Goal: Find specific page/section: Find specific page/section

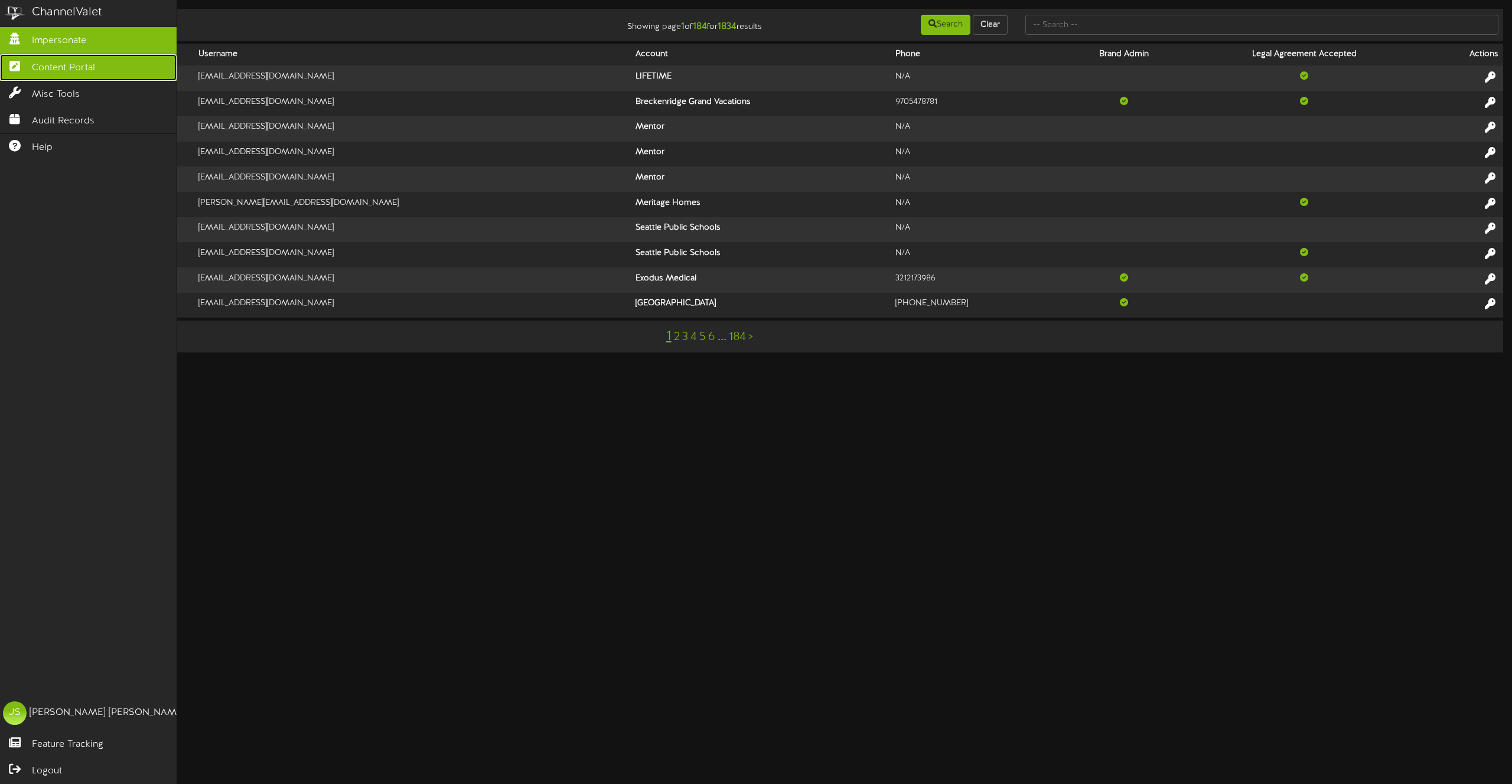
click at [59, 70] on span "Content Portal" at bounding box center [63, 68] width 63 height 14
